Goal: Task Accomplishment & Management: Manage account settings

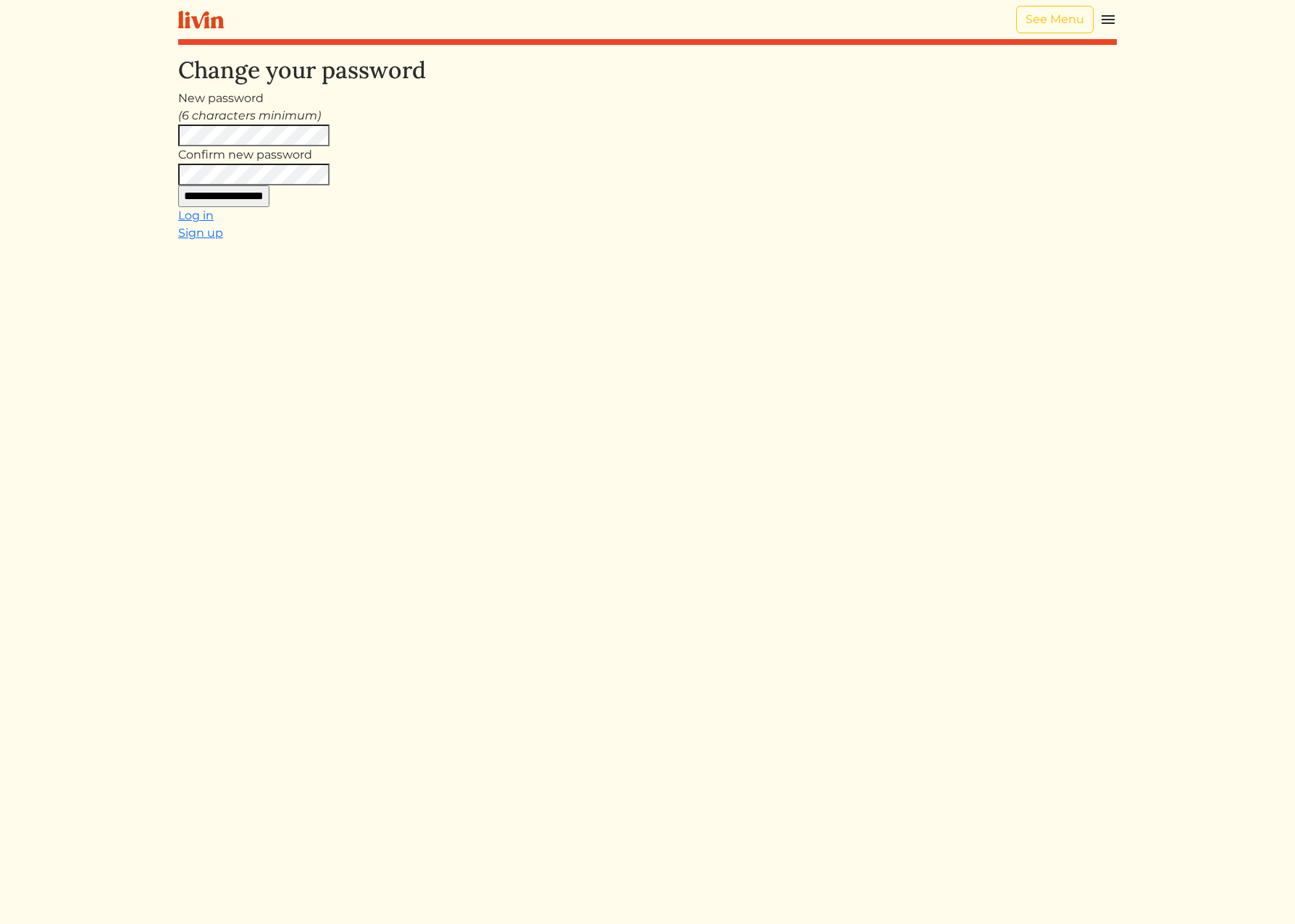
click at [262, 197] on input "**********" at bounding box center [224, 196] width 92 height 22
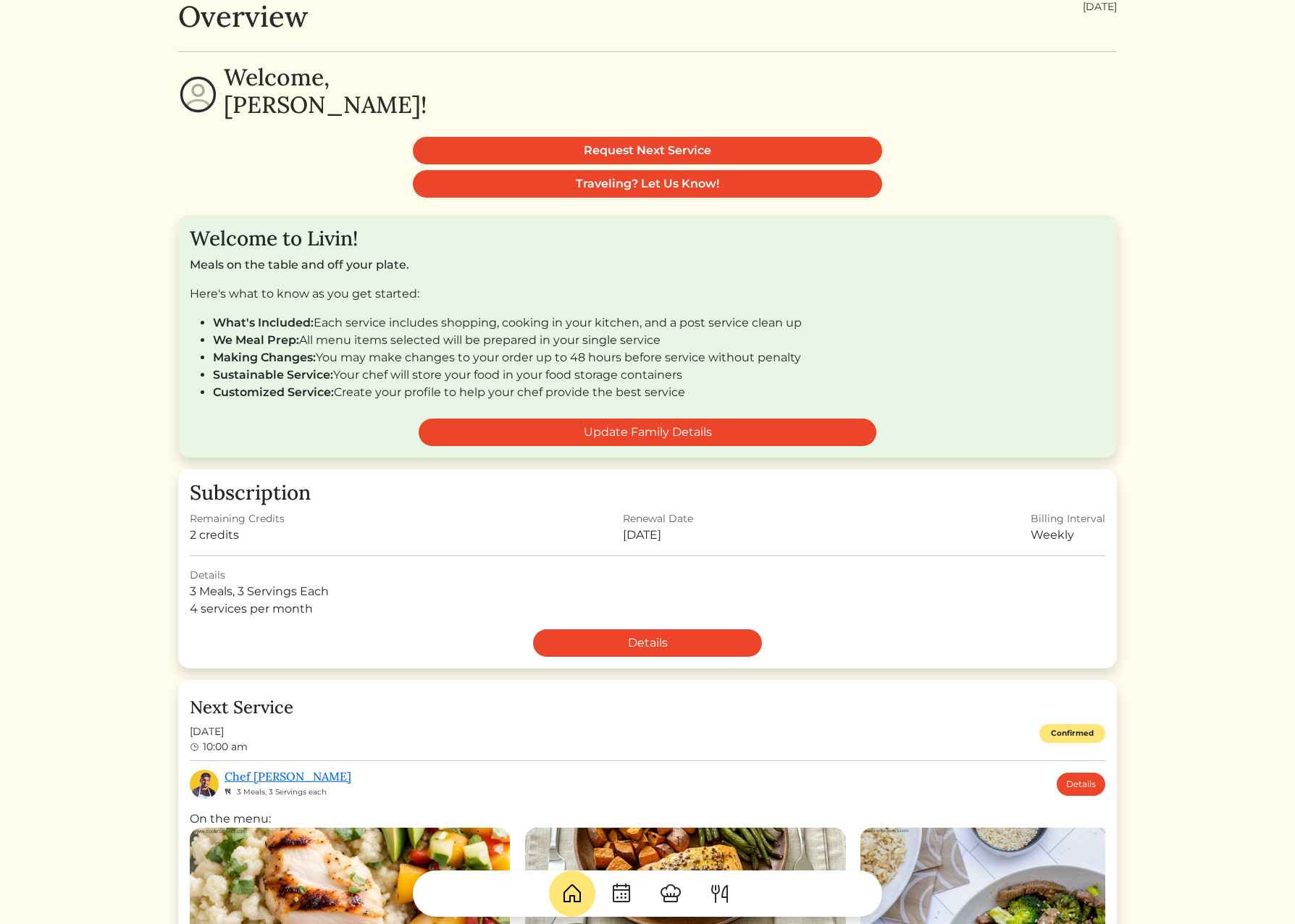
scroll to position [27, 0]
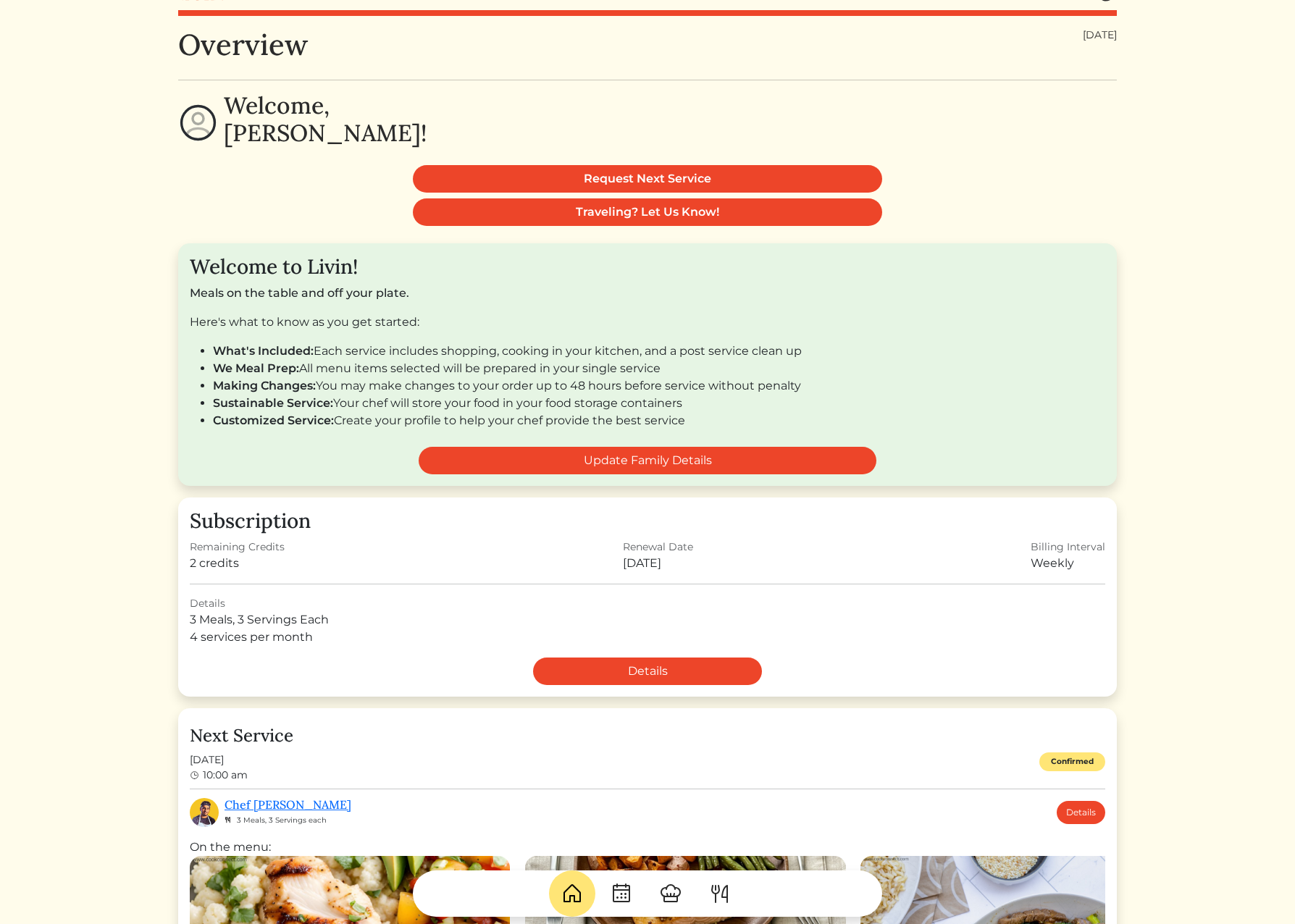
drag, startPoint x: 196, startPoint y: 348, endPoint x: 732, endPoint y: 424, distance: 541.4
click at [732, 424] on ul "What's Included: Each service includes shopping, cooking in your kitchen, and a…" at bounding box center [647, 386] width 915 height 87
copy ul "What's Included: Each service includes shopping, cooking in your kitchen, and a…"
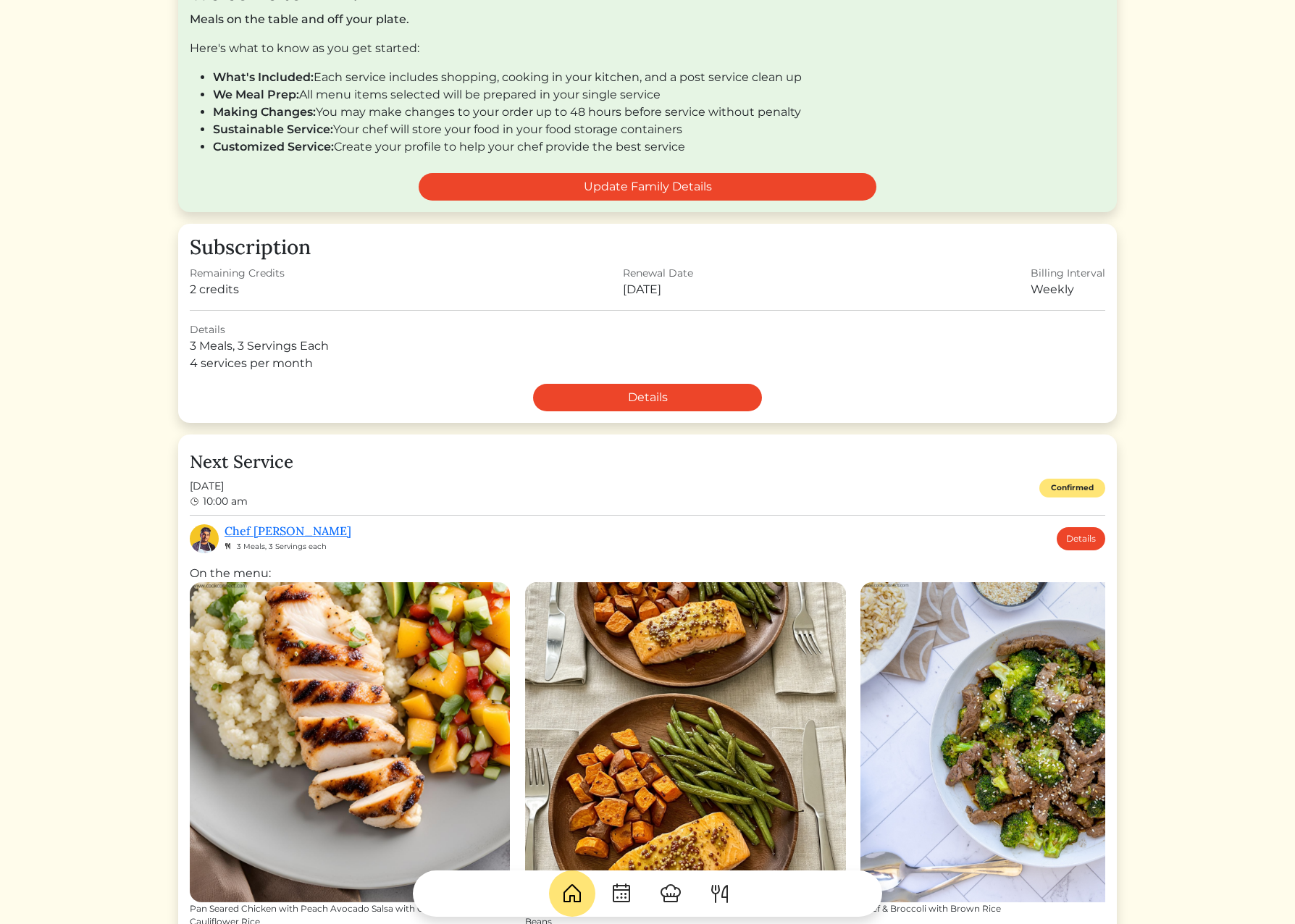
scroll to position [0, 0]
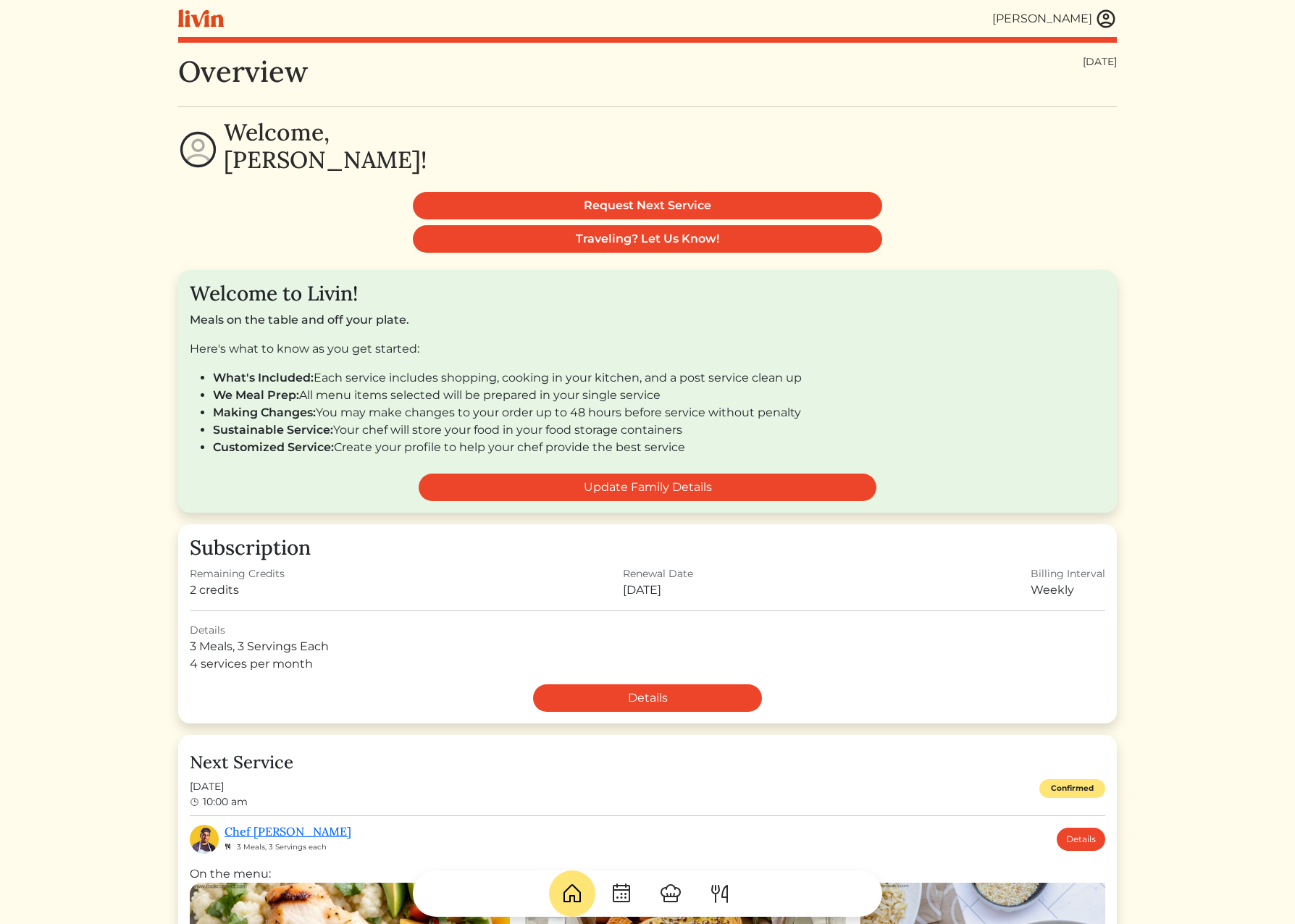
click at [209, 18] on img at bounding box center [201, 18] width 45 height 18
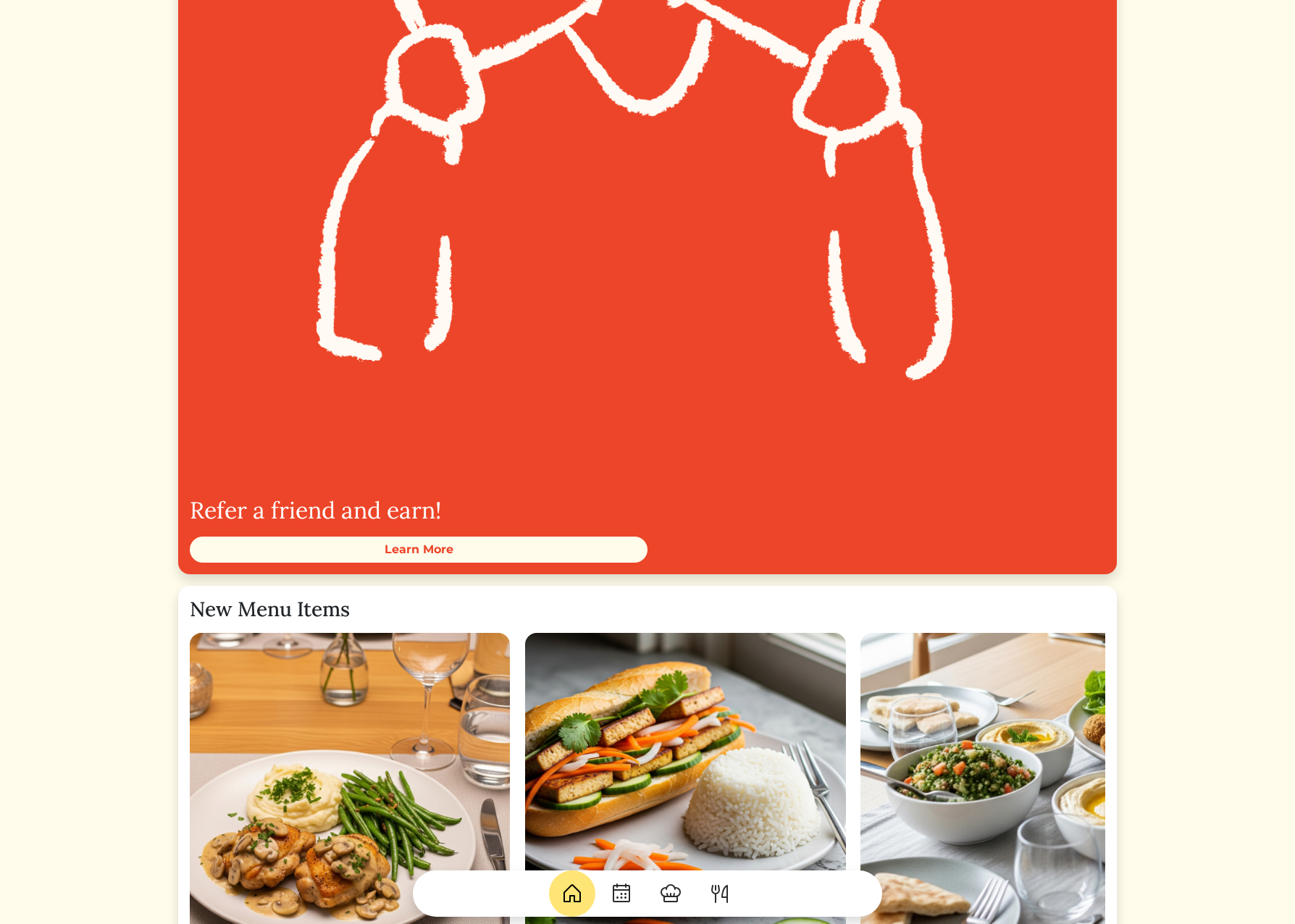
scroll to position [1956, 0]
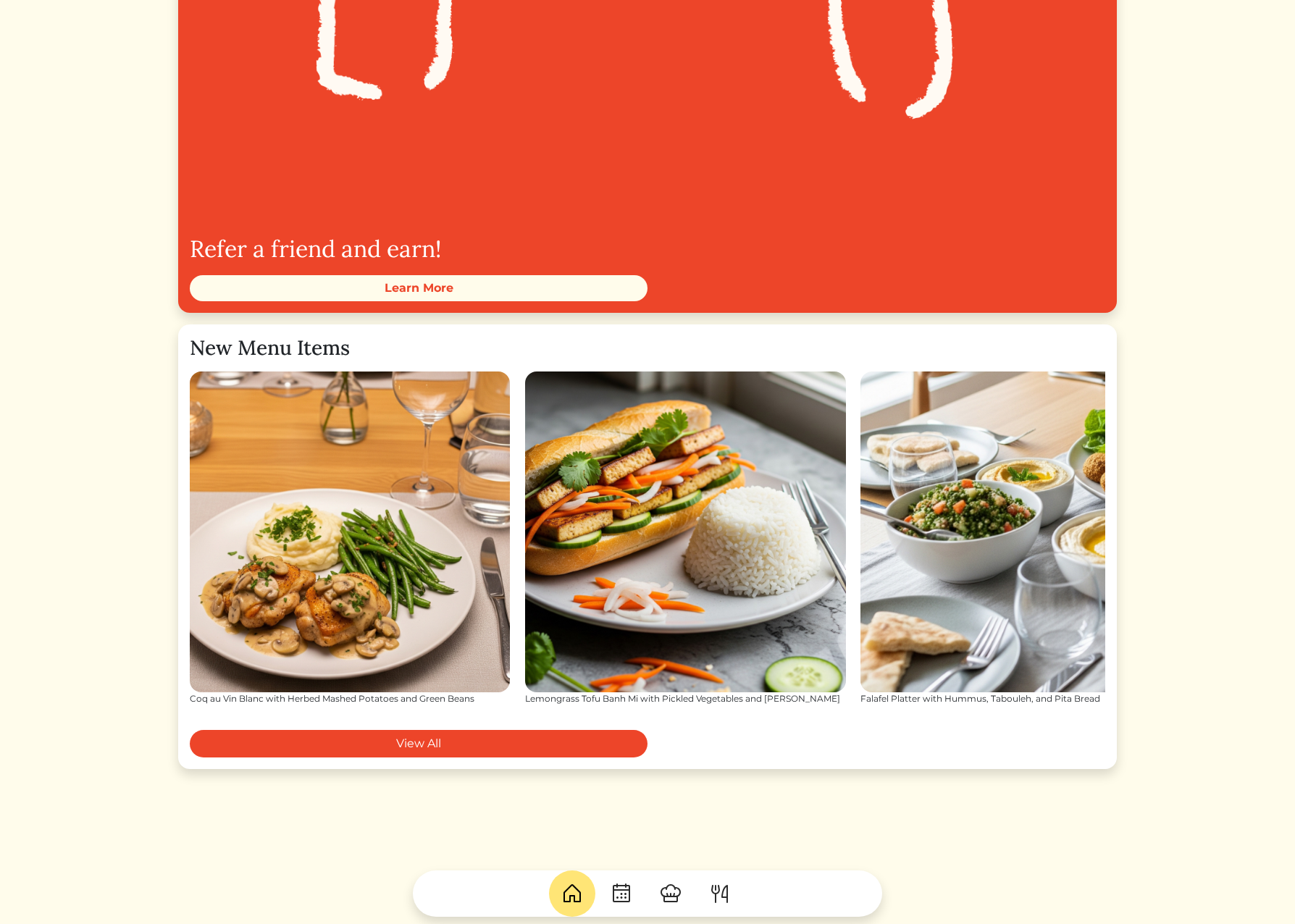
click at [717, 895] on img at bounding box center [720, 893] width 24 height 24
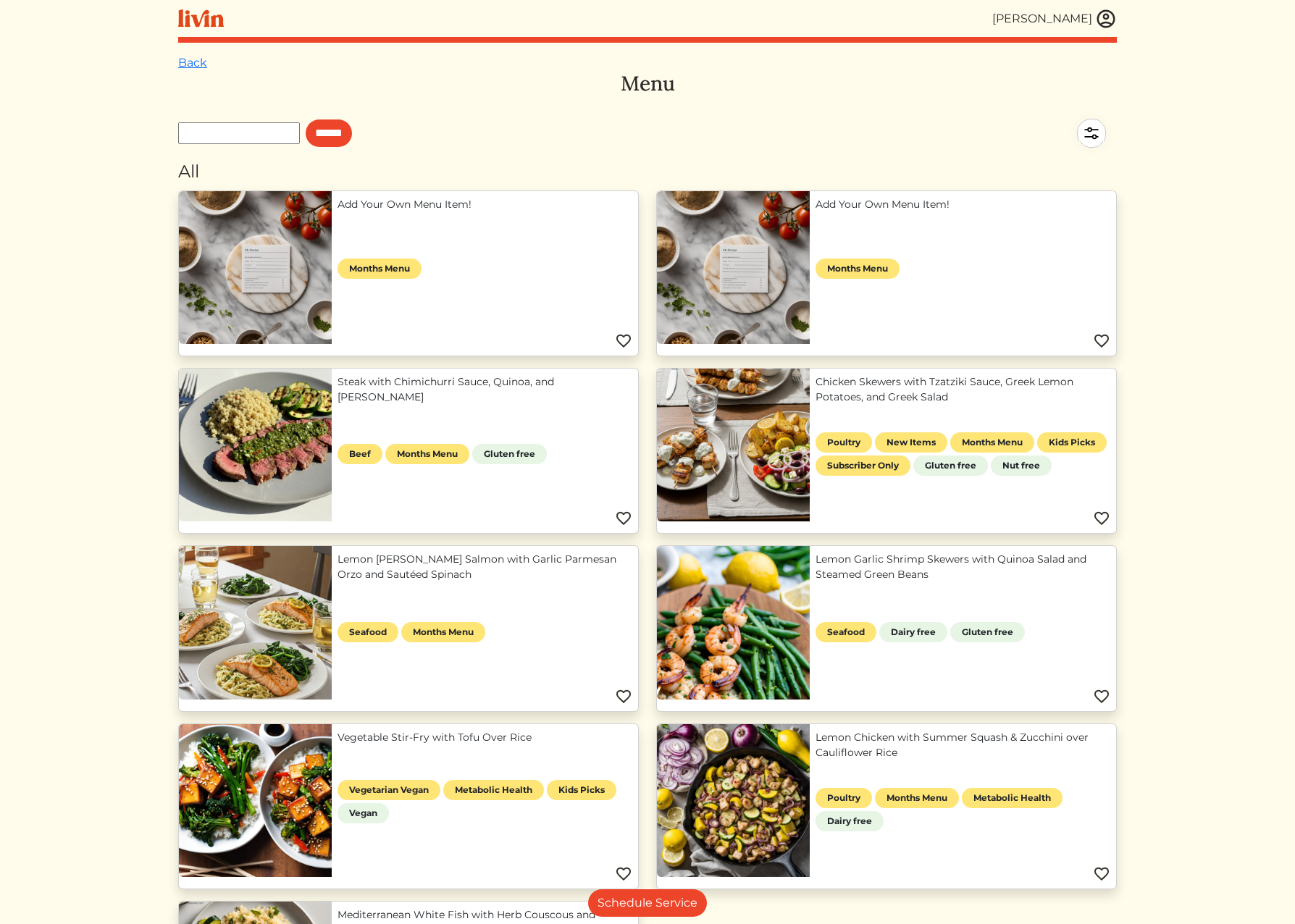
click at [1106, 23] on img at bounding box center [1106, 18] width 22 height 22
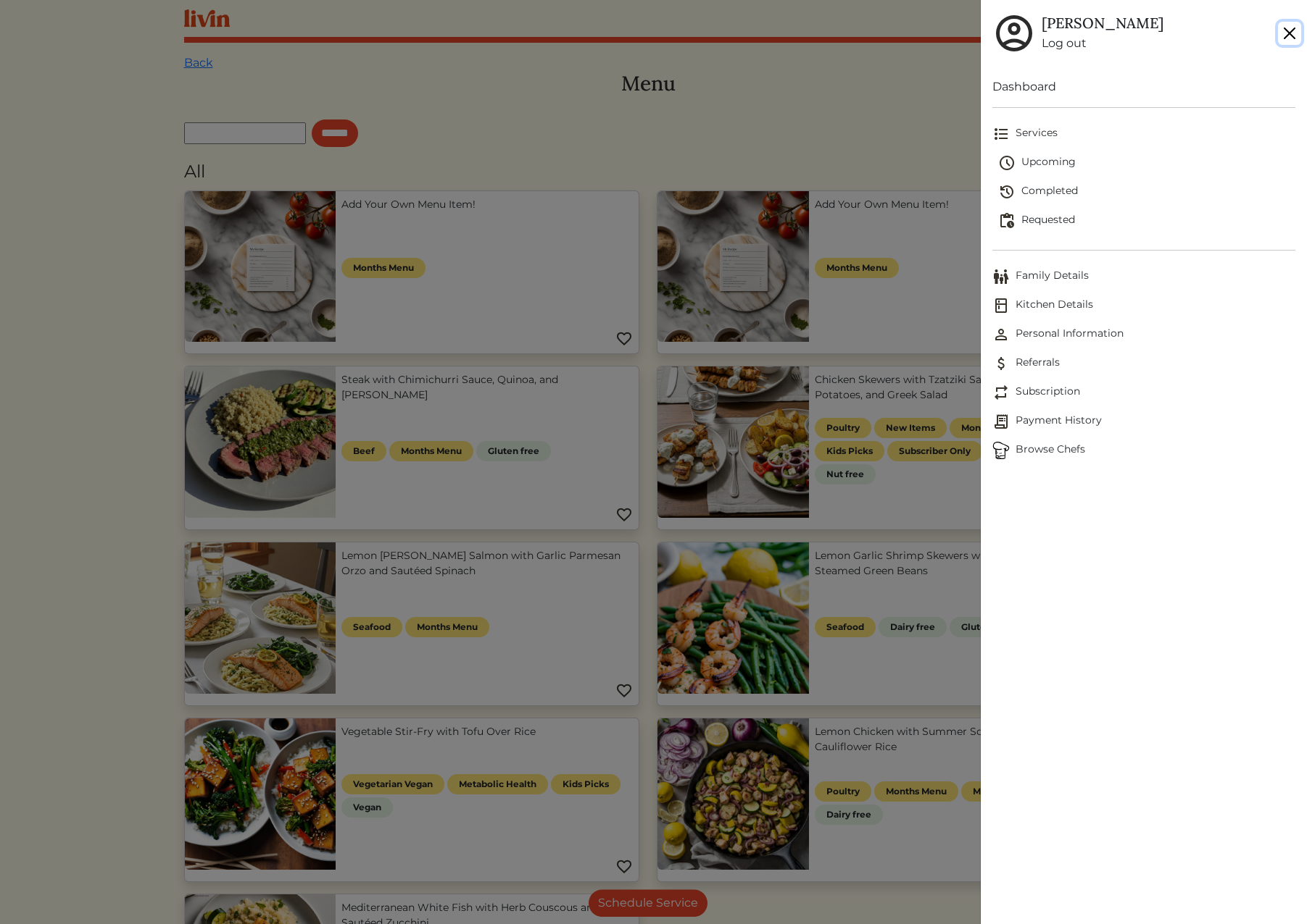
click at [1286, 32] on button "Close" at bounding box center [1289, 33] width 24 height 24
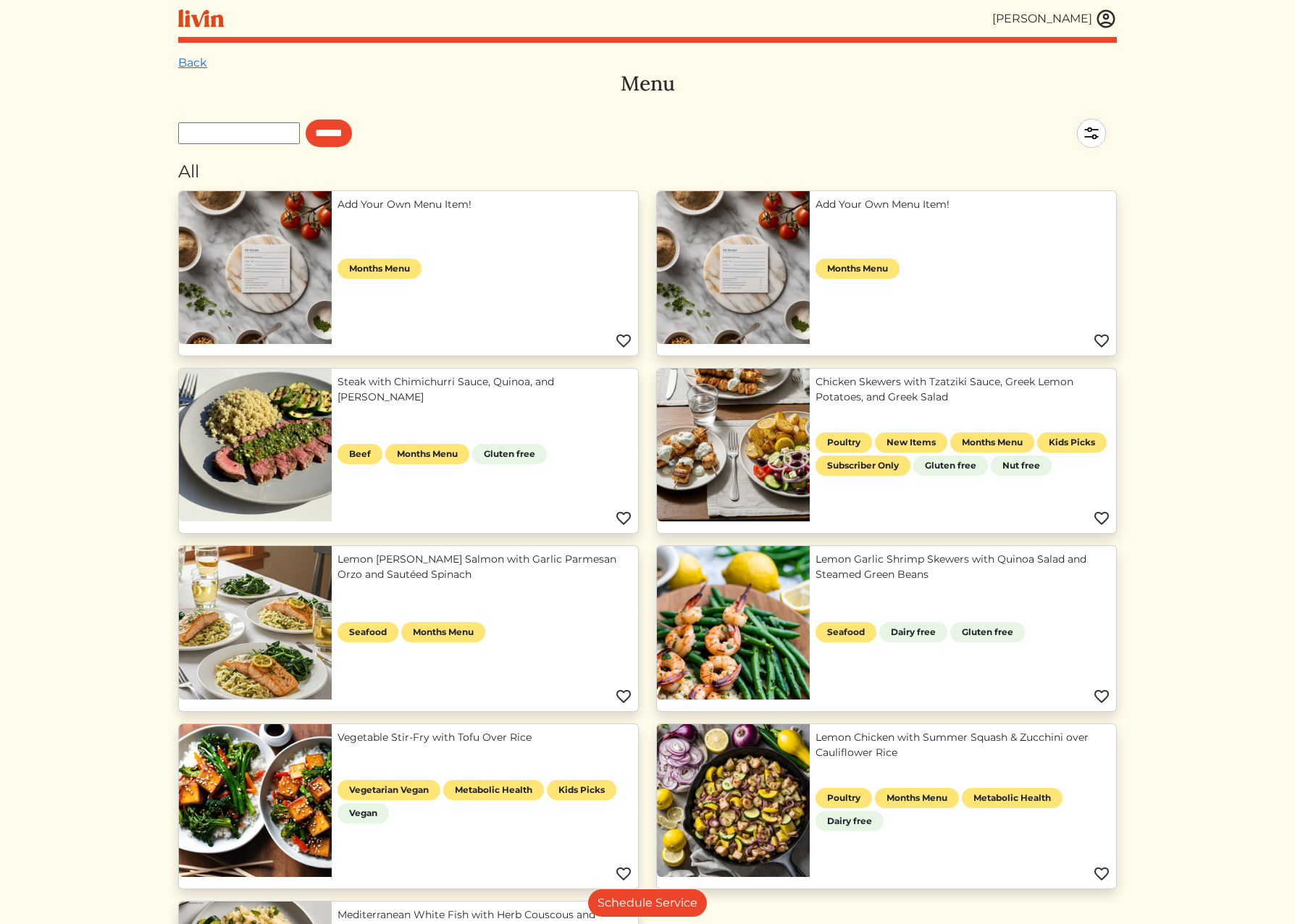
click at [210, 18] on img at bounding box center [201, 18] width 45 height 18
